Goal: Information Seeking & Learning: Check status

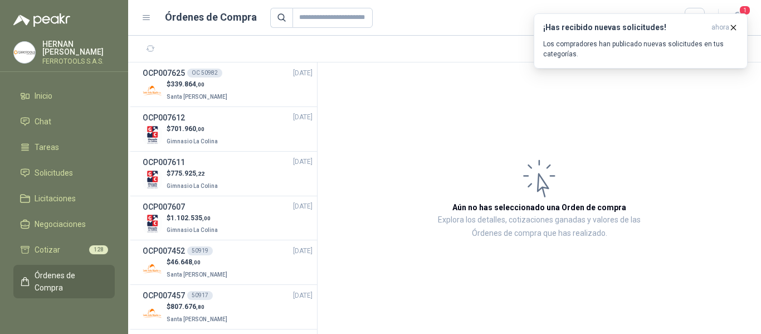
scroll to position [334, 0]
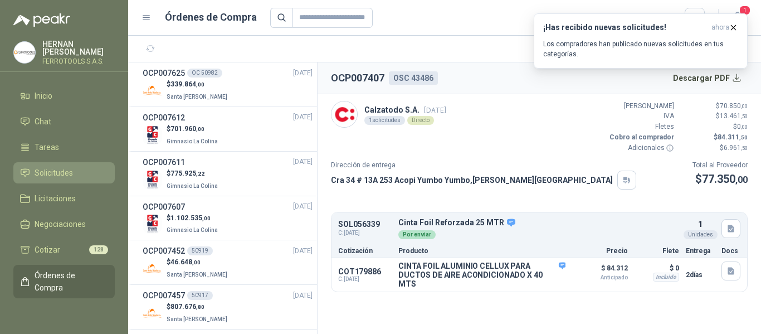
click at [56, 166] on span "Solicitudes" at bounding box center [54, 172] width 38 height 12
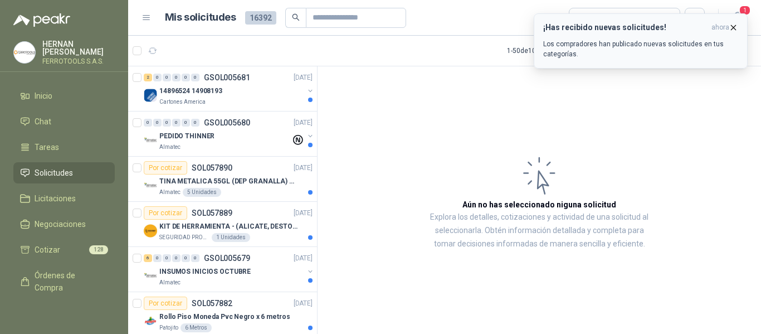
click at [734, 29] on icon "button" at bounding box center [733, 27] width 4 height 4
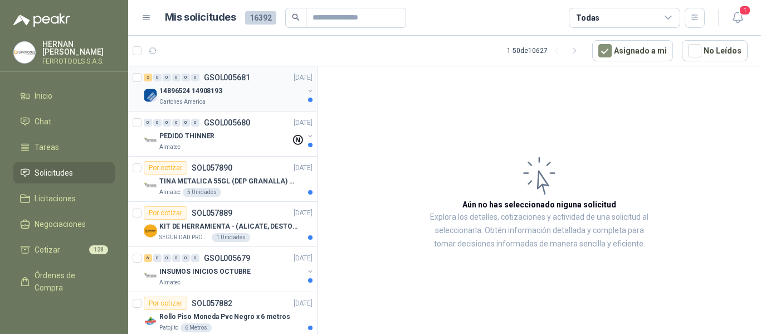
click at [194, 100] on p "Cartones America" at bounding box center [182, 101] width 46 height 9
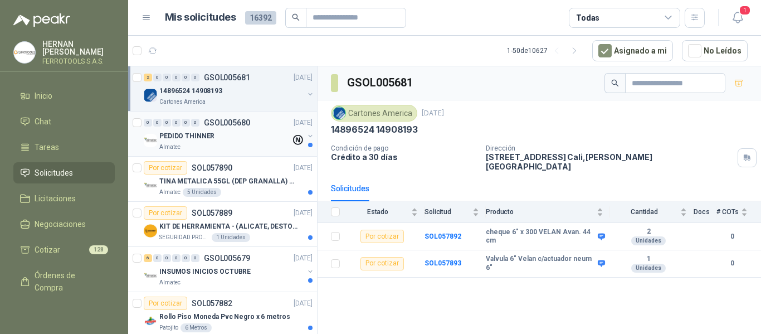
click at [184, 145] on div "Almatec" at bounding box center [224, 147] width 131 height 9
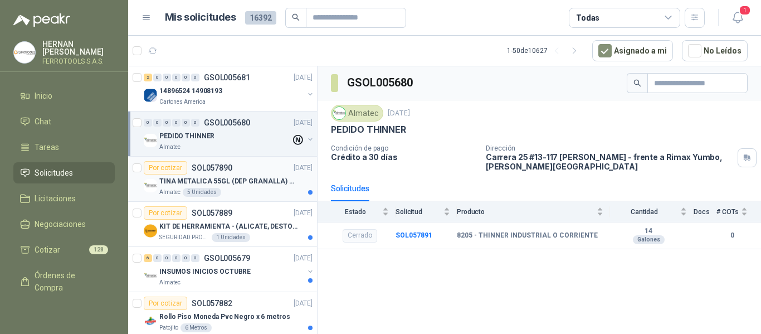
click at [221, 187] on div "TINA METALICA 55GL (DEP GRANALLA) CON TAPA" at bounding box center [235, 180] width 153 height 13
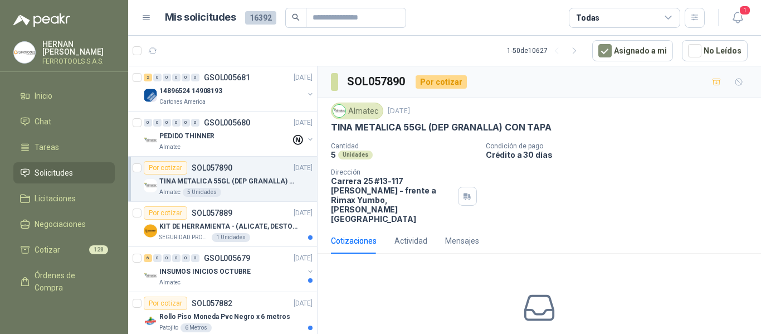
scroll to position [56, 0]
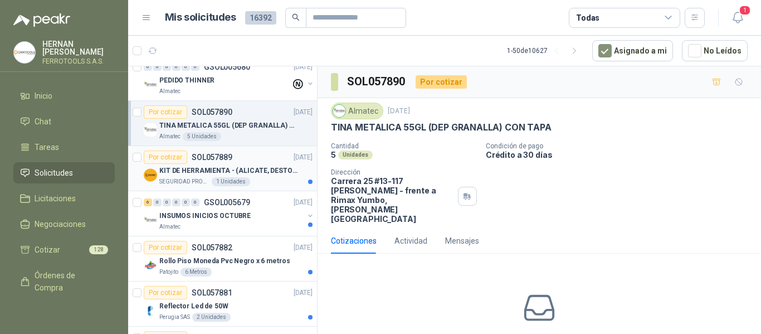
click at [261, 171] on p "KIT DE HERRAMIENTA - (ALICATE, DESTORNILLADOR,LLAVE DE EXPANSION, CRUCETA,LLAVE…" at bounding box center [228, 170] width 139 height 11
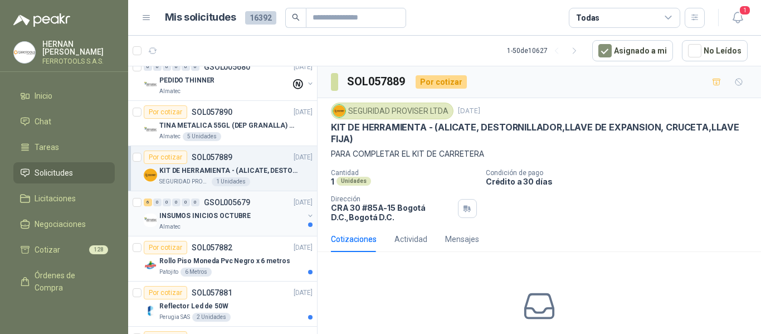
click at [246, 227] on div "Almatec" at bounding box center [231, 226] width 144 height 9
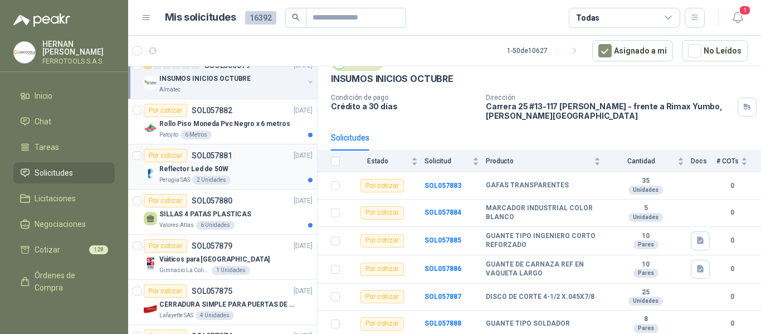
scroll to position [167, 0]
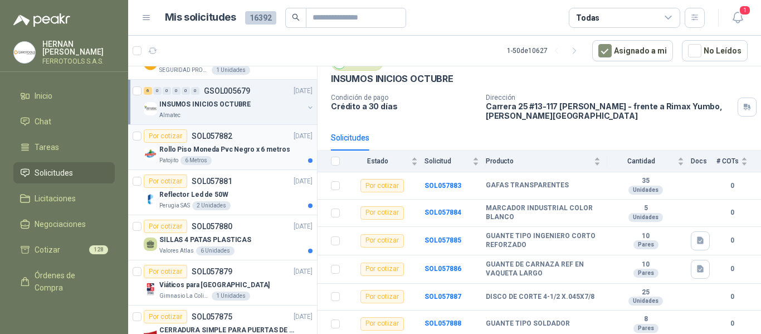
click at [254, 151] on p "Rollo Piso Moneda Pvc Negro x 6 metros" at bounding box center [224, 149] width 130 height 11
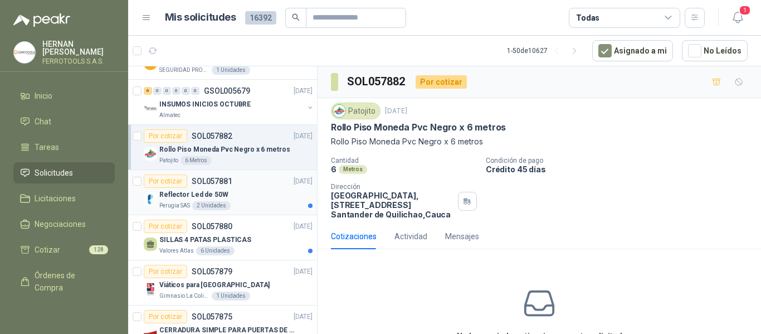
click at [238, 202] on div "Perugia SAS 2 Unidades" at bounding box center [235, 205] width 153 height 9
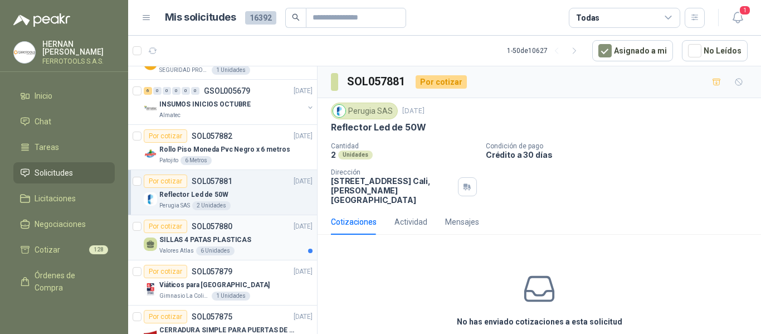
click at [262, 255] on article "Por cotizar SOL057880 29/09/25 SILLAS 4 PATAS PLASTICAS Valores Atlas 6 Unidades" at bounding box center [222, 237] width 189 height 45
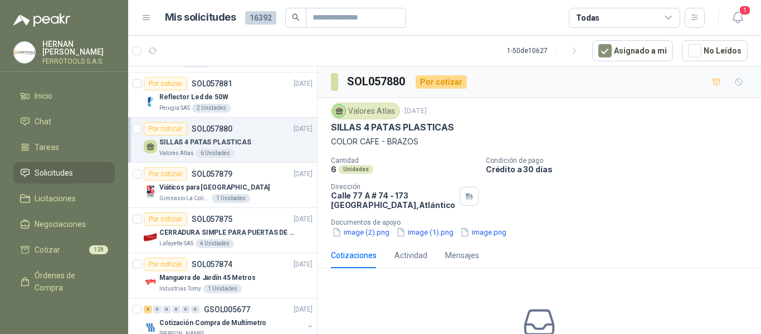
scroll to position [278, 0]
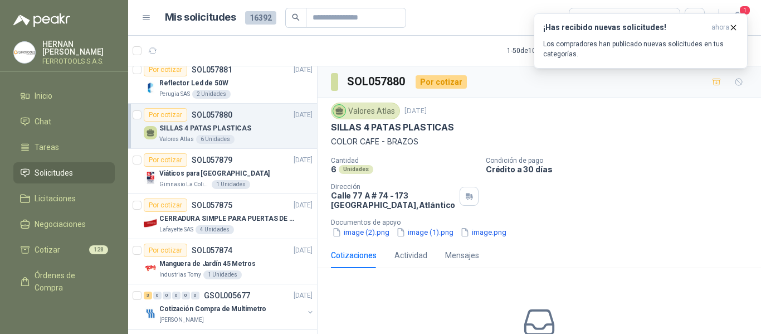
drag, startPoint x: 283, startPoint y: 194, endPoint x: 612, endPoint y: 228, distance: 331.4
click at [612, 228] on div "image (2).png image (1).png image.png" at bounding box center [543, 232] width 425 height 12
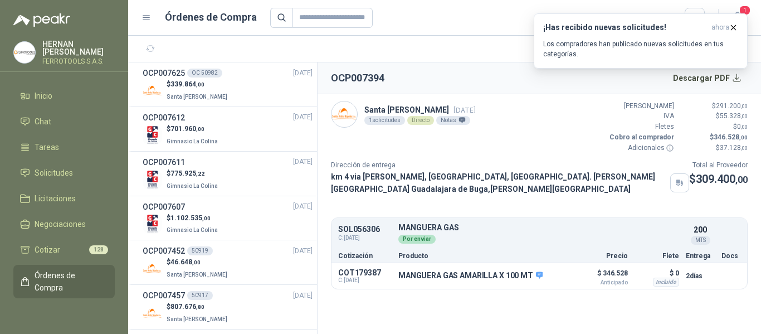
scroll to position [390, 0]
